Goal: Navigation & Orientation: Find specific page/section

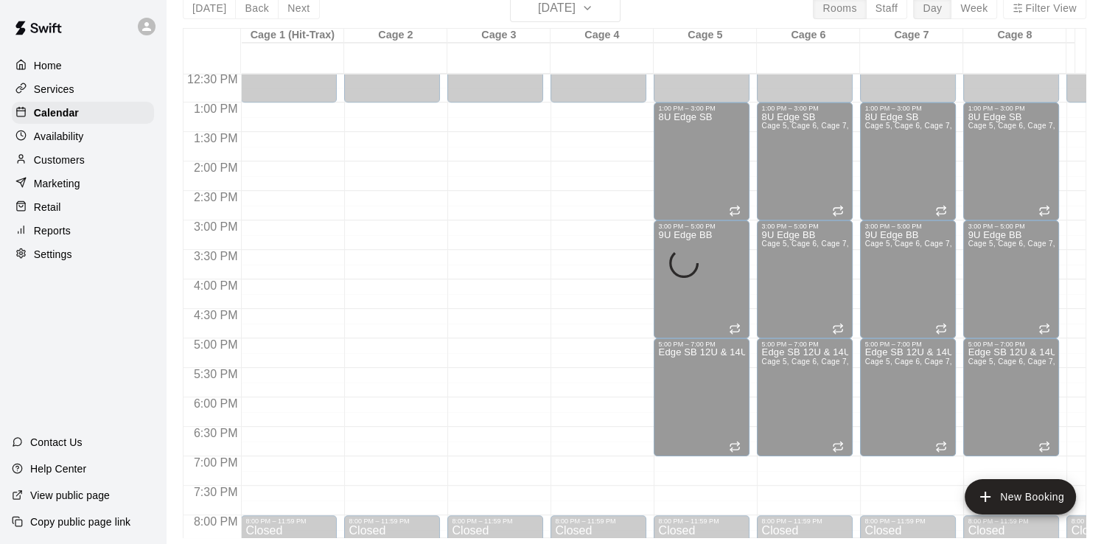
scroll to position [742, 0]
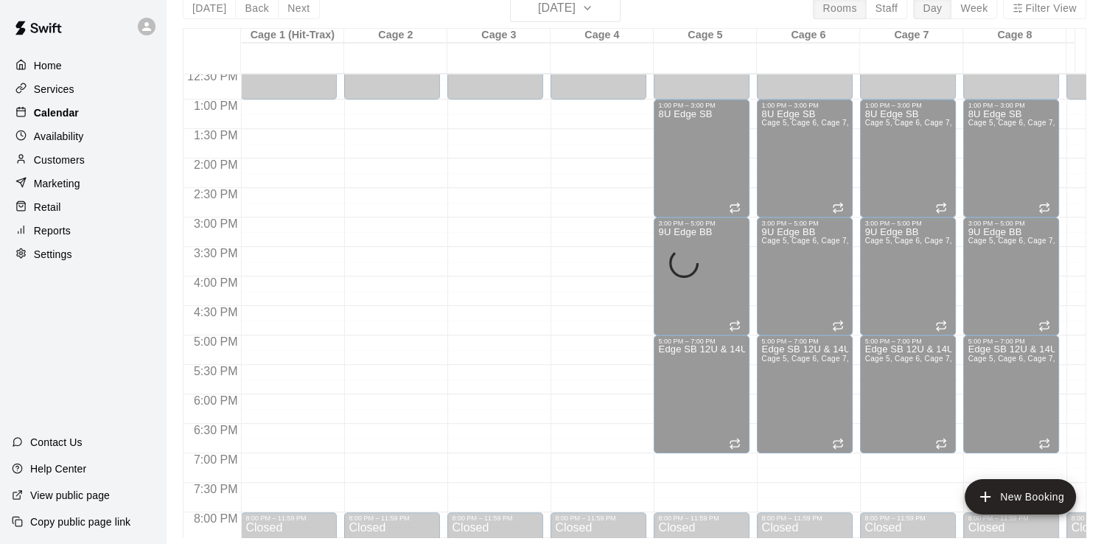
click at [56, 114] on p "Calendar" at bounding box center [56, 112] width 45 height 15
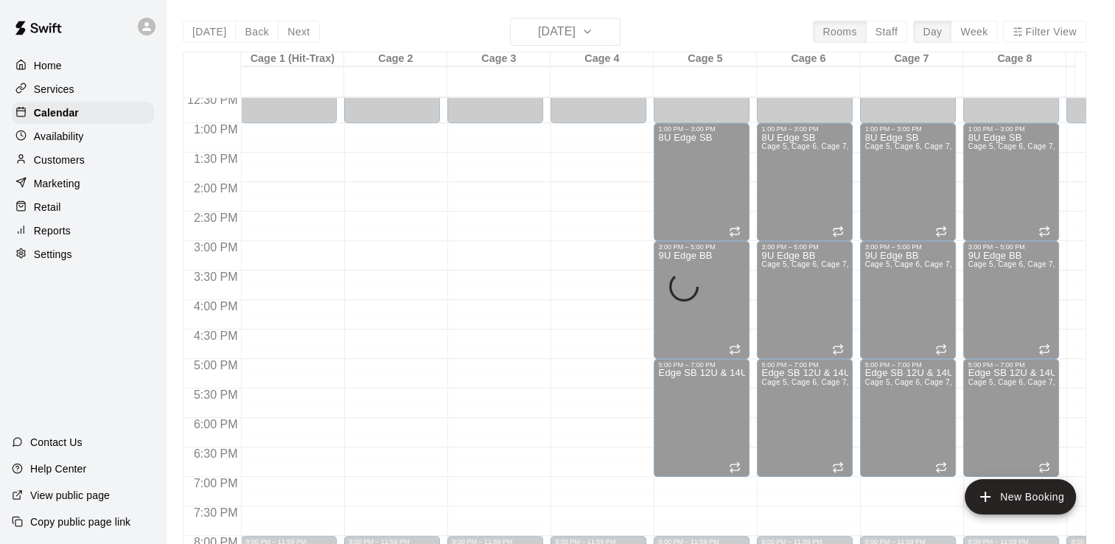
click at [61, 97] on p "Services" at bounding box center [54, 89] width 41 height 15
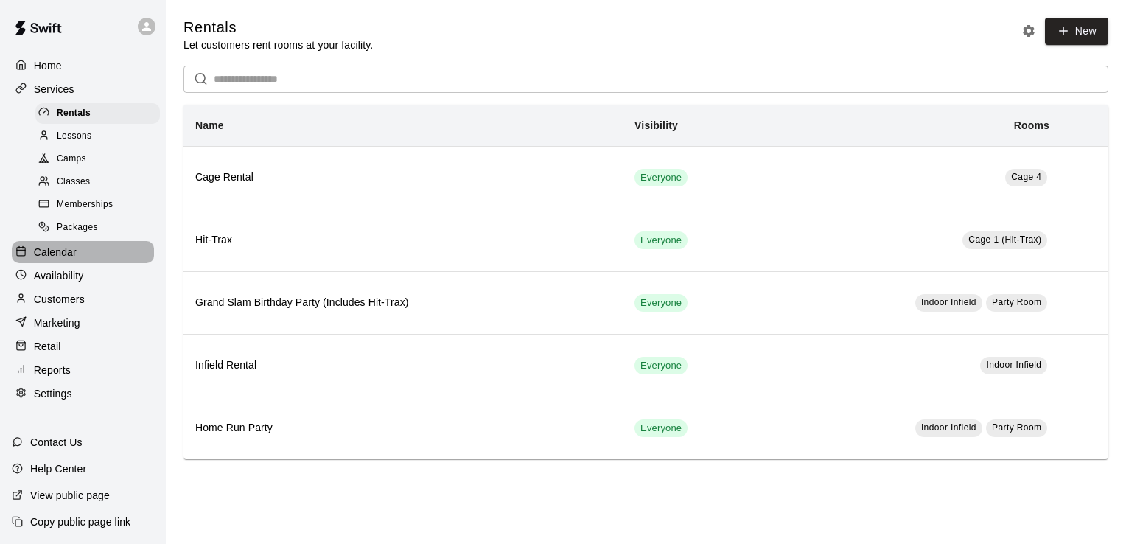
click at [59, 259] on p "Calendar" at bounding box center [55, 252] width 43 height 15
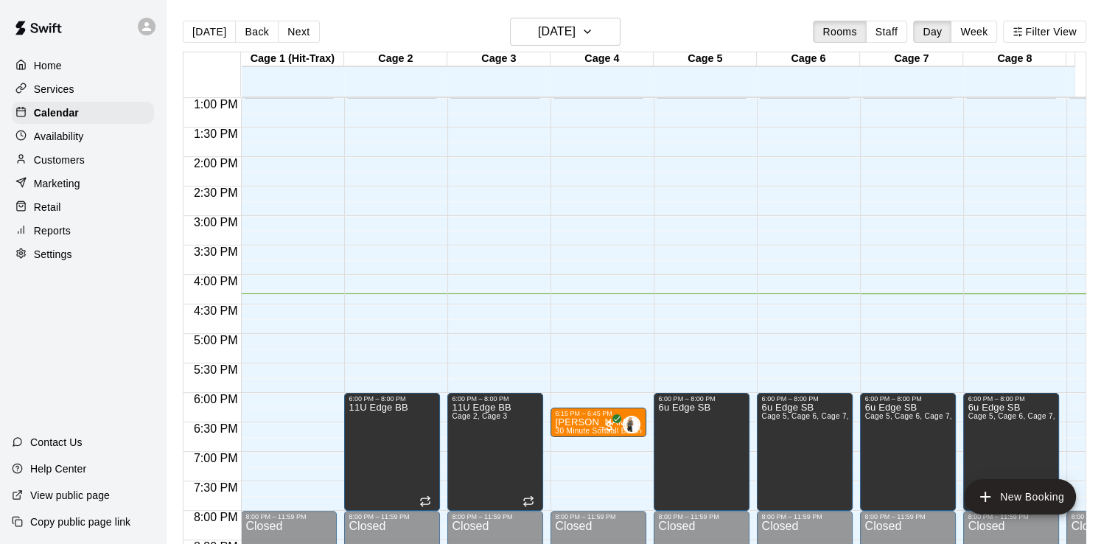
scroll to position [759, 0]
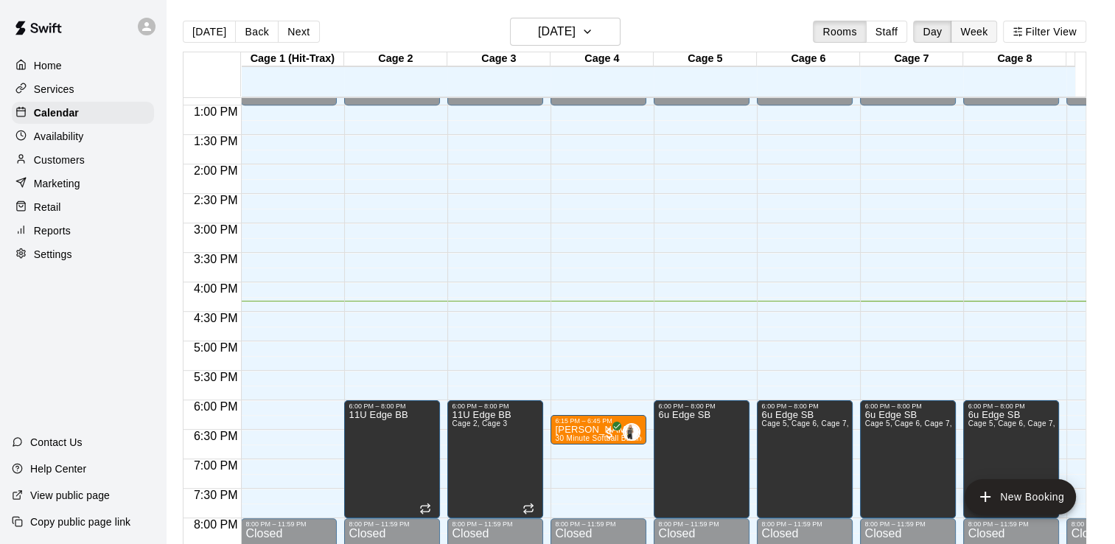
click at [991, 34] on button "Week" at bounding box center [974, 32] width 46 height 22
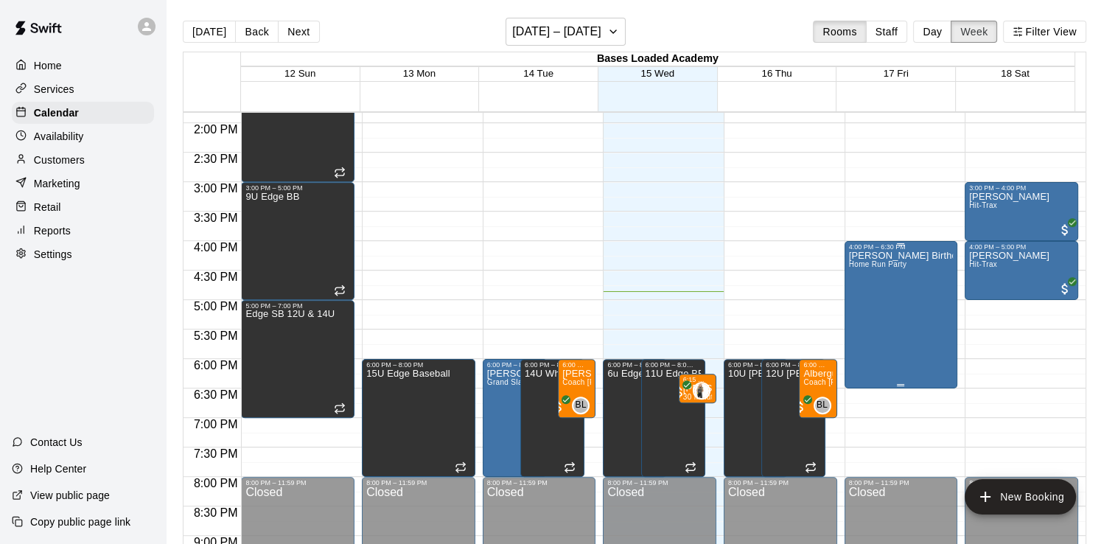
scroll to position [742, 0]
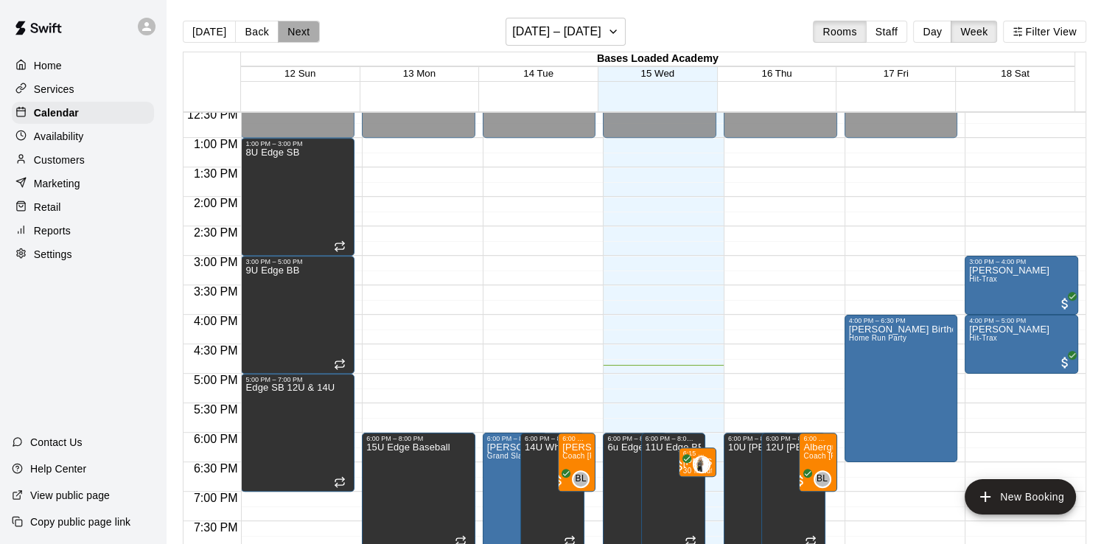
click at [296, 36] on button "Next" at bounding box center [298, 32] width 41 height 22
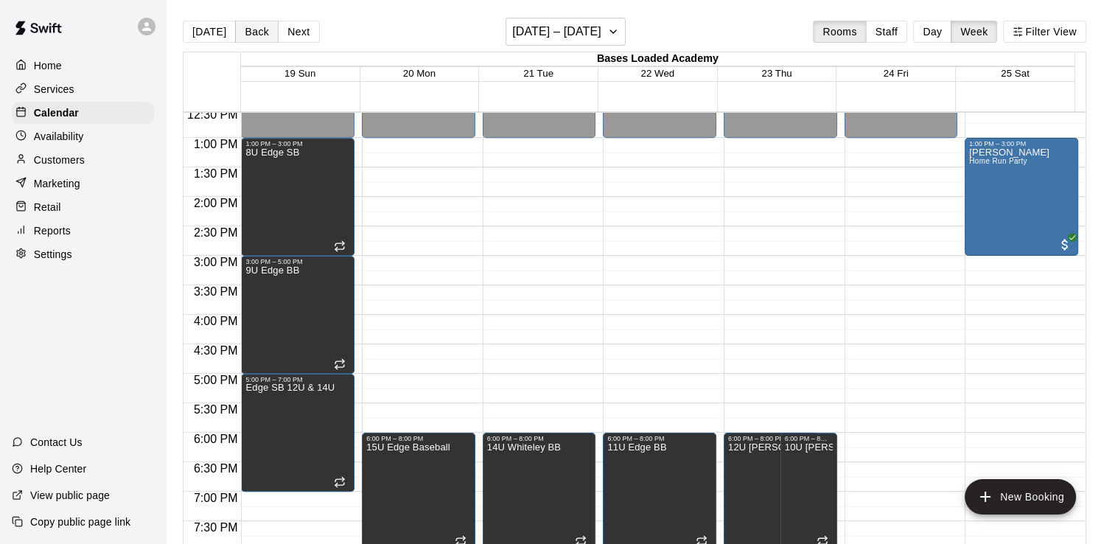
click at [258, 28] on button "Back" at bounding box center [256, 32] width 43 height 22
